Goal: Task Accomplishment & Management: Use online tool/utility

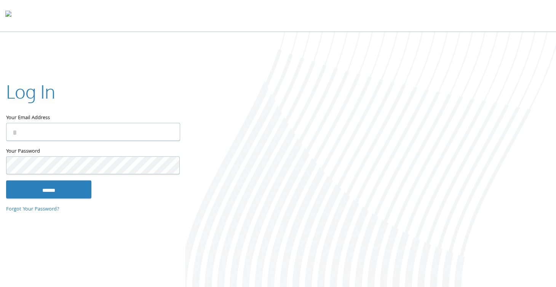
click at [93, 127] on input "Your Email Address" at bounding box center [93, 132] width 174 height 18
click at [0, 287] on com-1password-button at bounding box center [0, 289] width 0 height 0
type input "**********"
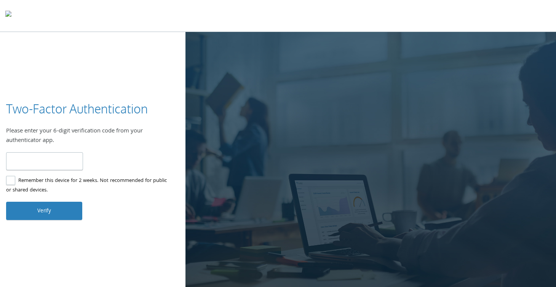
click at [43, 162] on input "number" at bounding box center [44, 161] width 77 height 18
click at [50, 156] on input "number" at bounding box center [44, 161] width 77 height 18
click at [325, 117] on div at bounding box center [370, 160] width 370 height 257
